Goal: Task Accomplishment & Management: Manage account settings

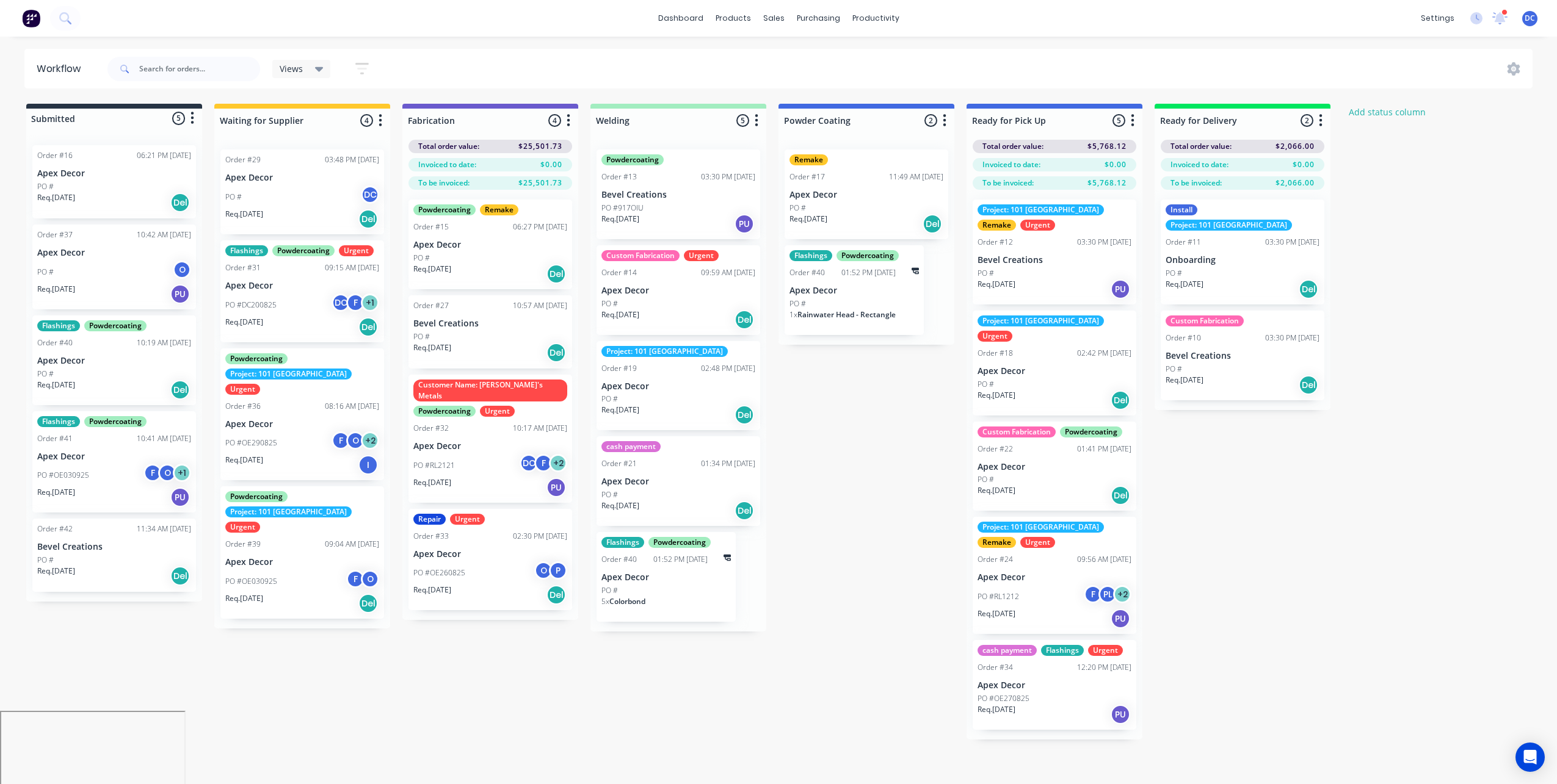
click at [1530, 22] on span "DC" at bounding box center [1529, 18] width 10 height 11
click at [1451, 150] on button "Sign out" at bounding box center [1453, 153] width 161 height 25
